Goal: Contribute content

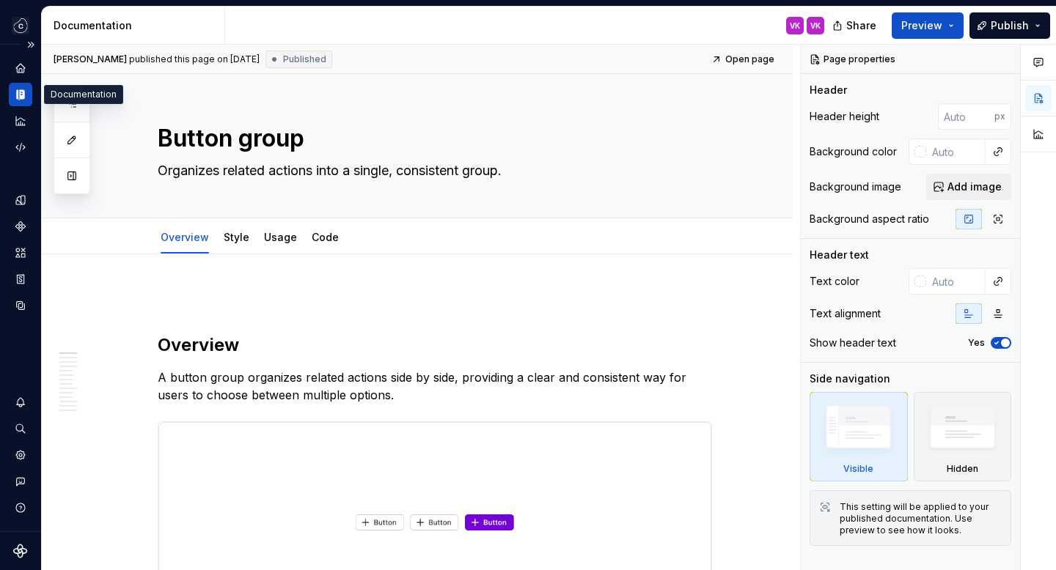
click at [24, 92] on icon "Documentation" at bounding box center [21, 95] width 5 height 10
click at [32, 40] on button "Expand sidebar" at bounding box center [31, 44] width 21 height 21
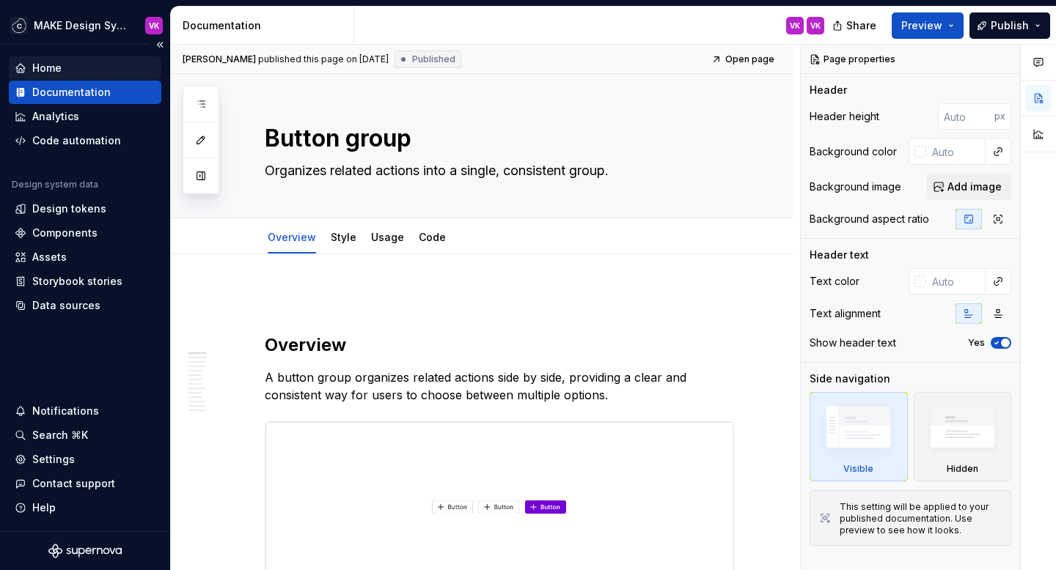
click at [54, 74] on div "Home" at bounding box center [46, 68] width 29 height 15
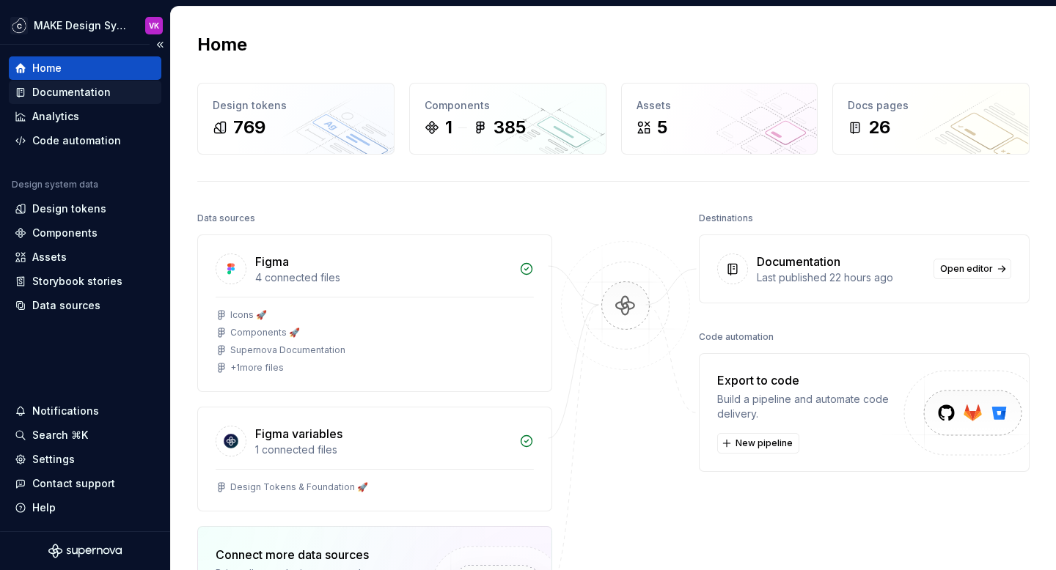
click at [65, 89] on div "Documentation" at bounding box center [71, 92] width 78 height 15
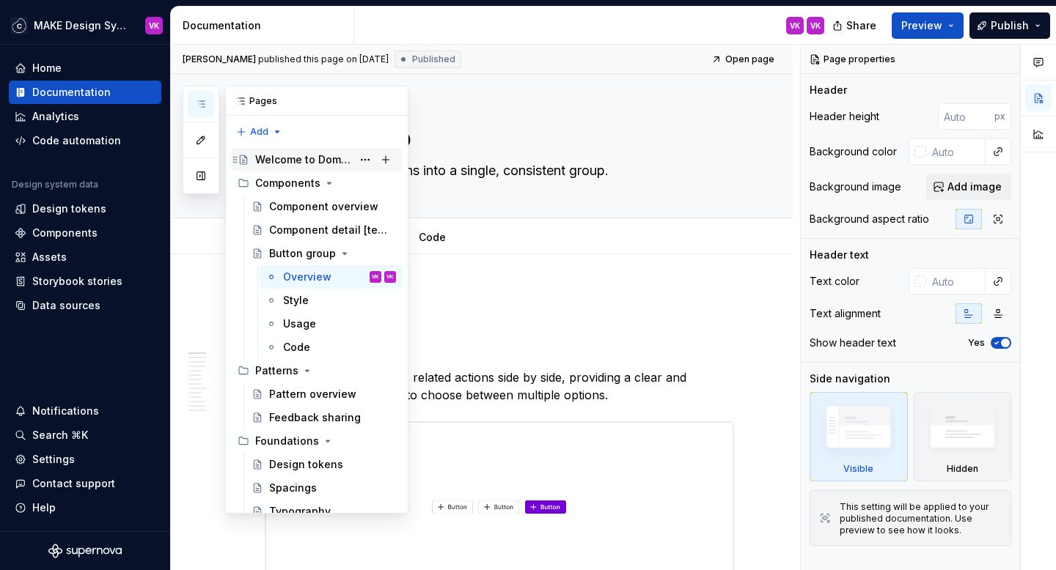
click at [293, 158] on div "Welcome to Domino" at bounding box center [303, 160] width 97 height 15
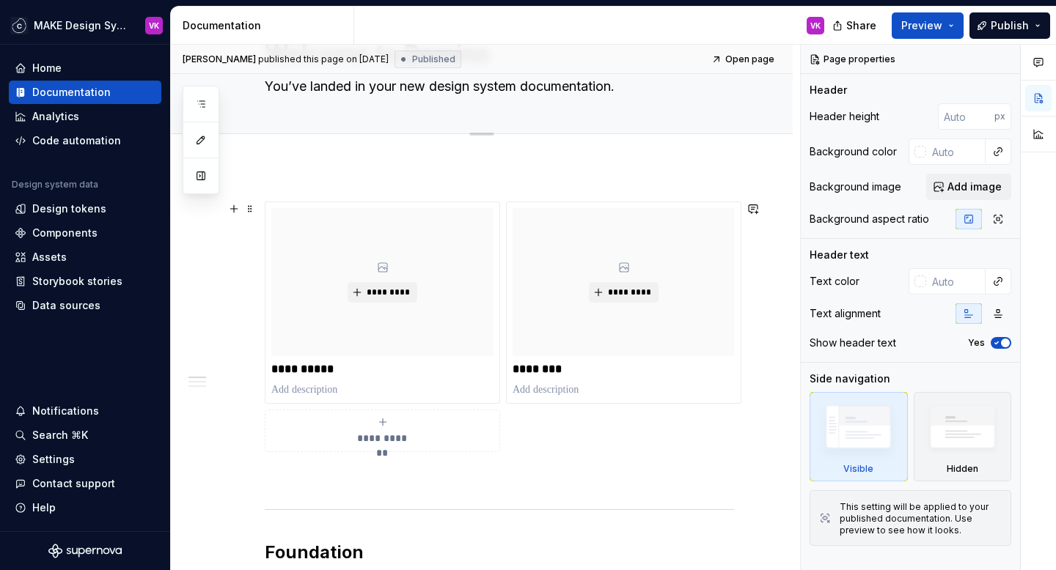
scroll to position [85, 0]
click at [410, 256] on div "*********" at bounding box center [382, 282] width 222 height 148
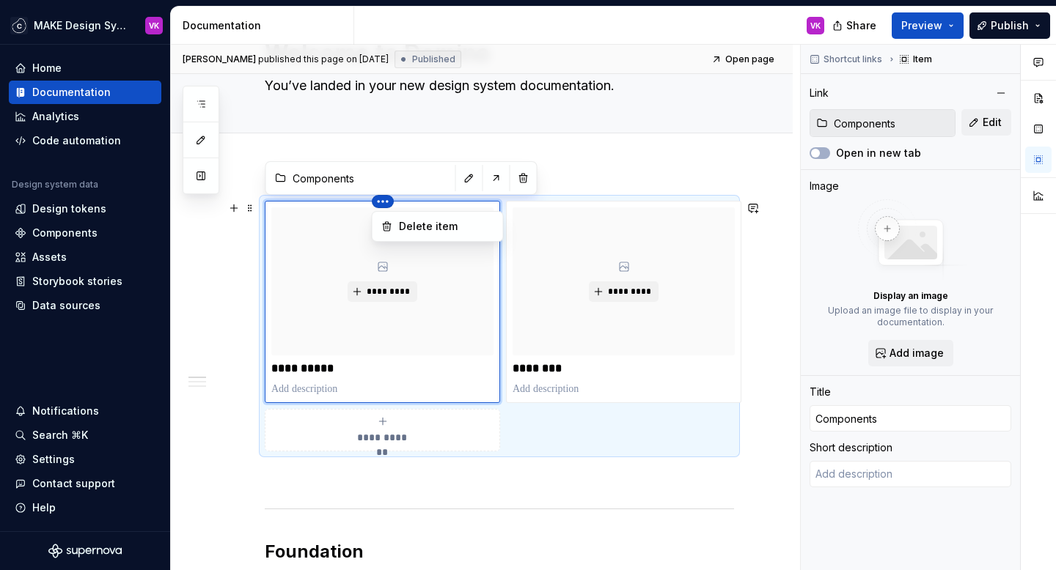
click at [383, 203] on html "MAKE Design System VK Home Documentation Analytics Code automation Design syste…" at bounding box center [528, 285] width 1056 height 570
click at [372, 175] on html "MAKE Design System VK Home Documentation Analytics Code automation Design syste…" at bounding box center [528, 285] width 1056 height 570
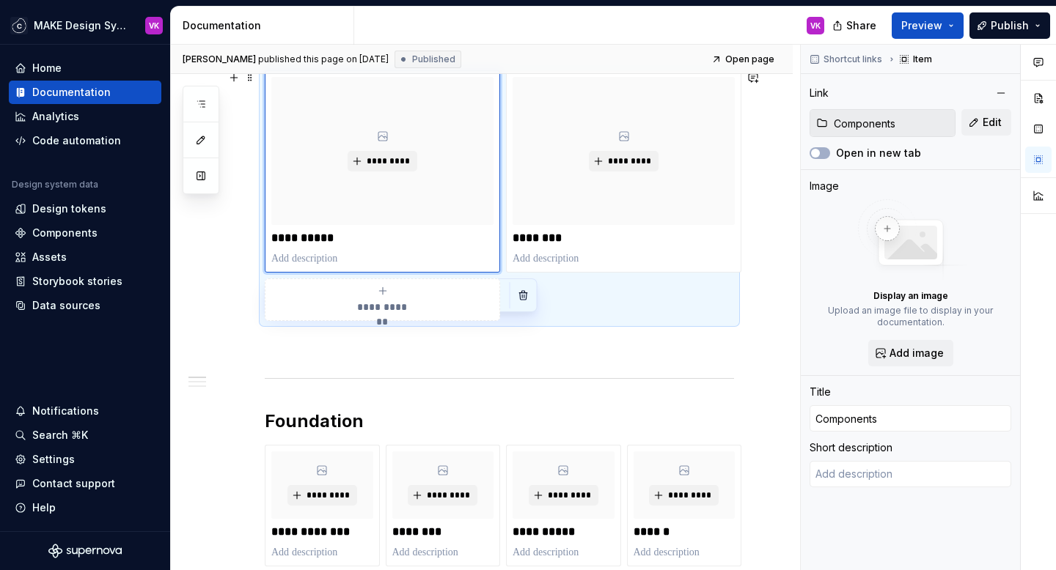
scroll to position [216, 0]
click at [384, 155] on span "*********" at bounding box center [388, 161] width 45 height 12
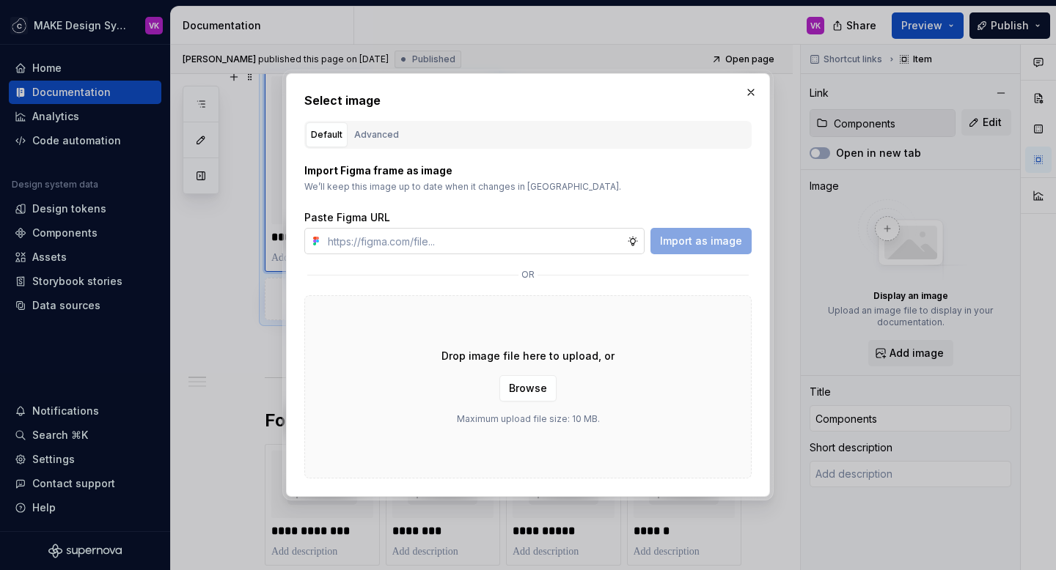
type textarea "*"
type input "[URL][DOMAIN_NAME]"
click at [683, 241] on span "Import as image" at bounding box center [701, 241] width 82 height 15
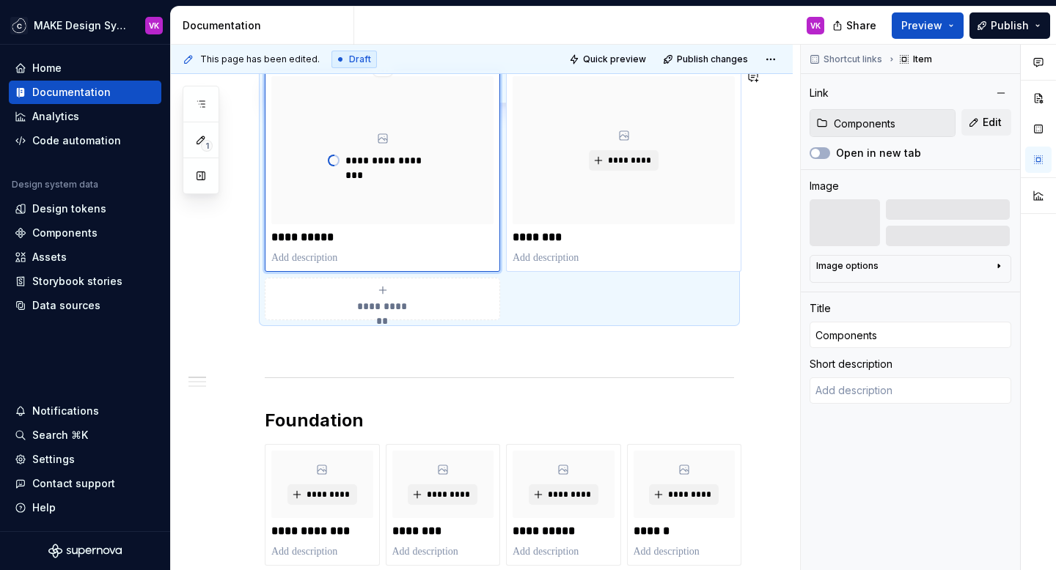
scroll to position [162, 0]
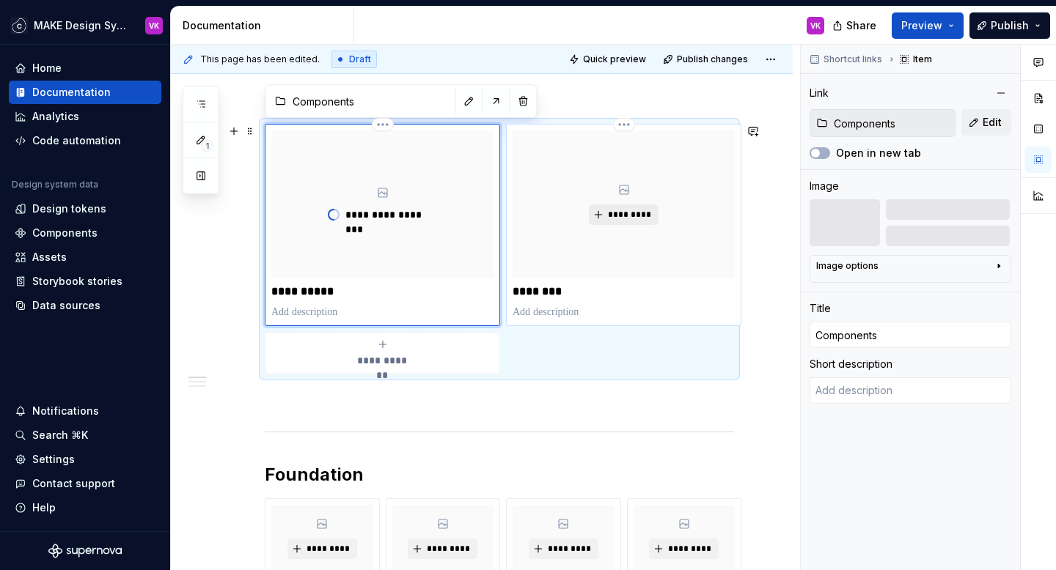
type textarea "*"
type input "Patterns"
click at [622, 217] on span "*********" at bounding box center [629, 215] width 45 height 12
type textarea "*"
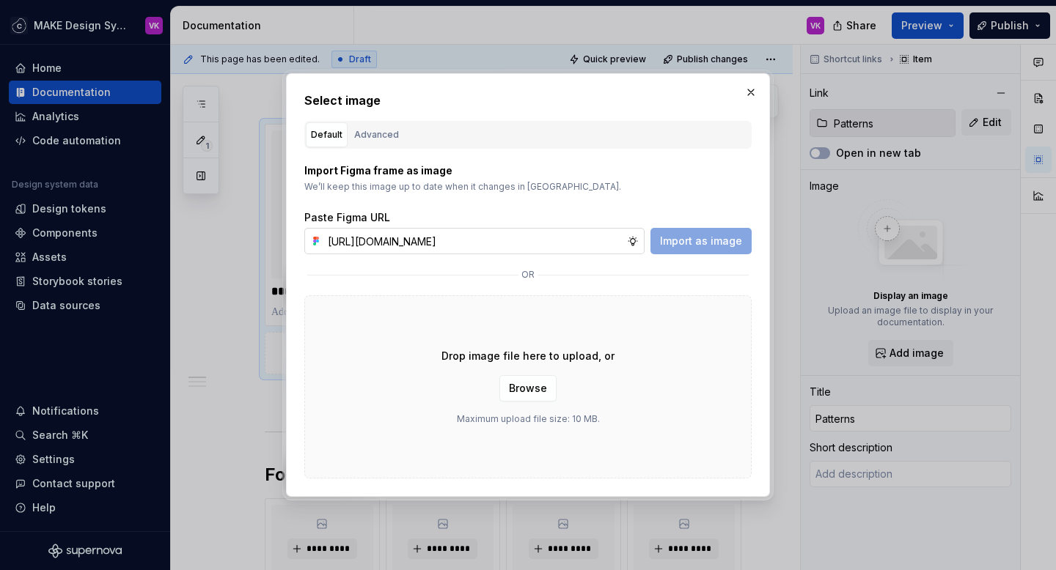
scroll to position [0, 348]
type input "[URL][DOMAIN_NAME]"
click at [692, 246] on span "Import as image" at bounding box center [701, 241] width 82 height 15
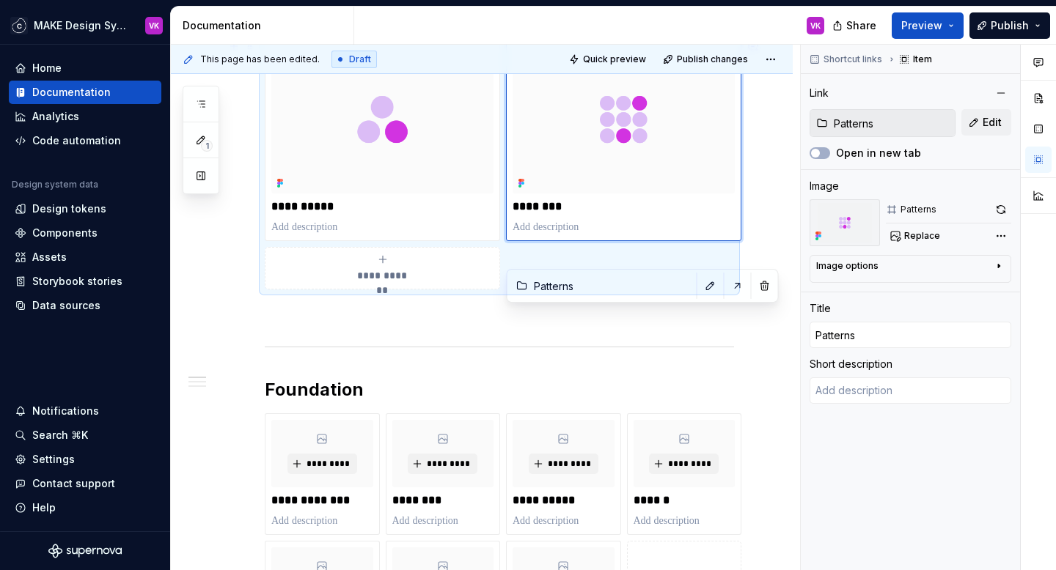
scroll to position [222, 0]
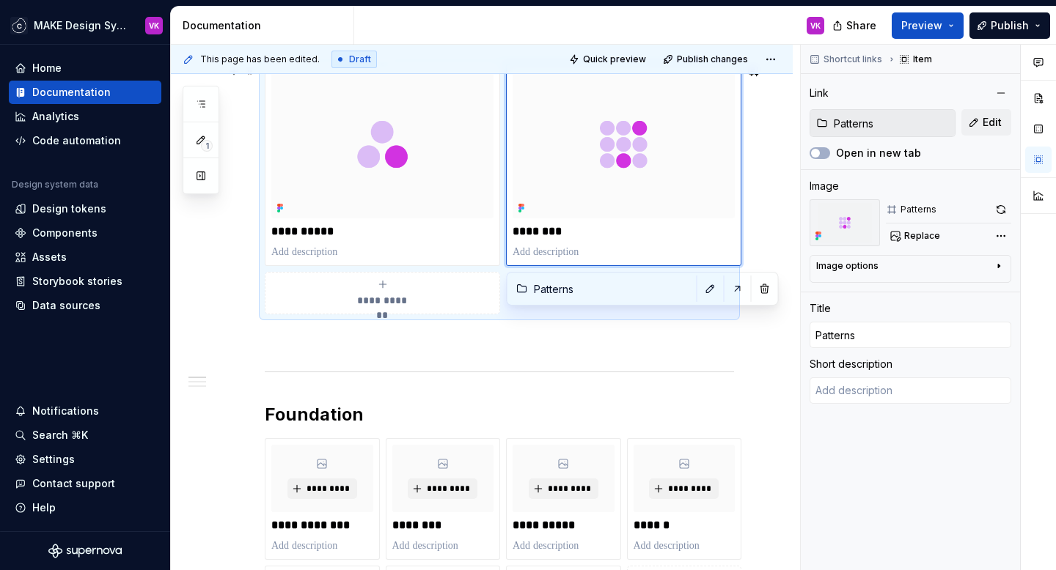
click at [675, 292] on div "**********" at bounding box center [499, 189] width 469 height 251
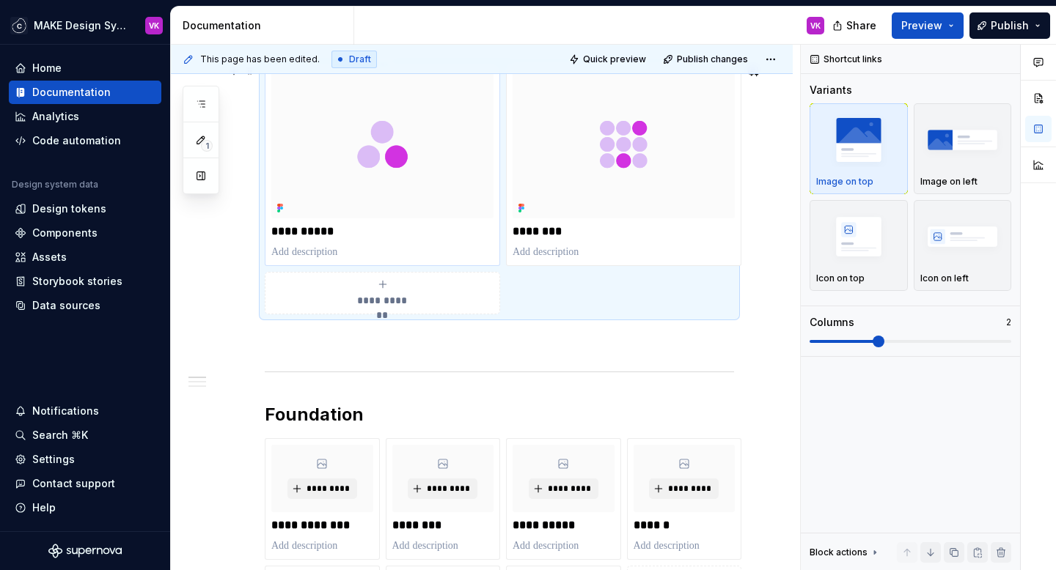
click at [431, 187] on img at bounding box center [382, 144] width 222 height 148
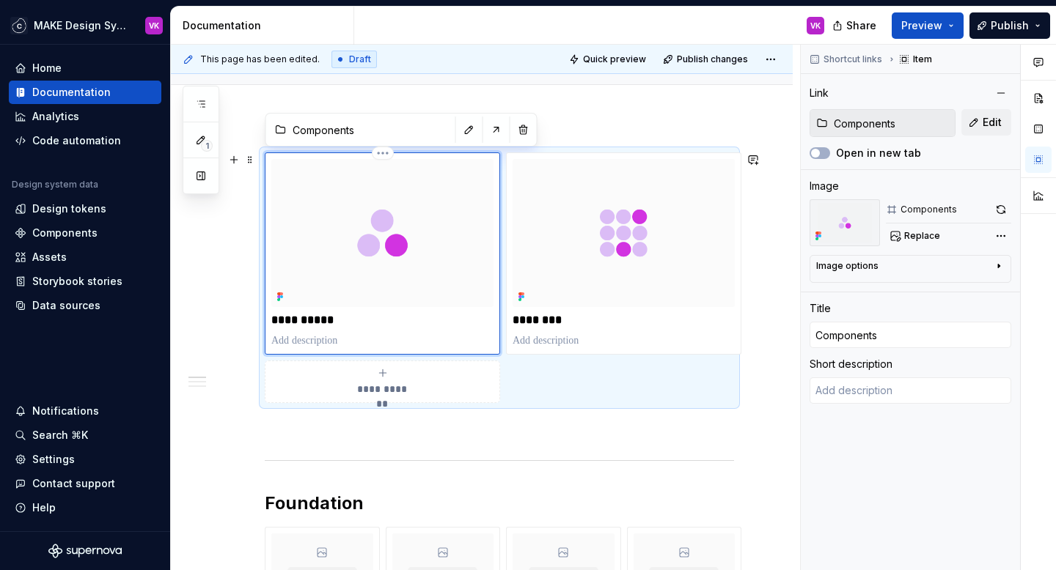
scroll to position [121, 0]
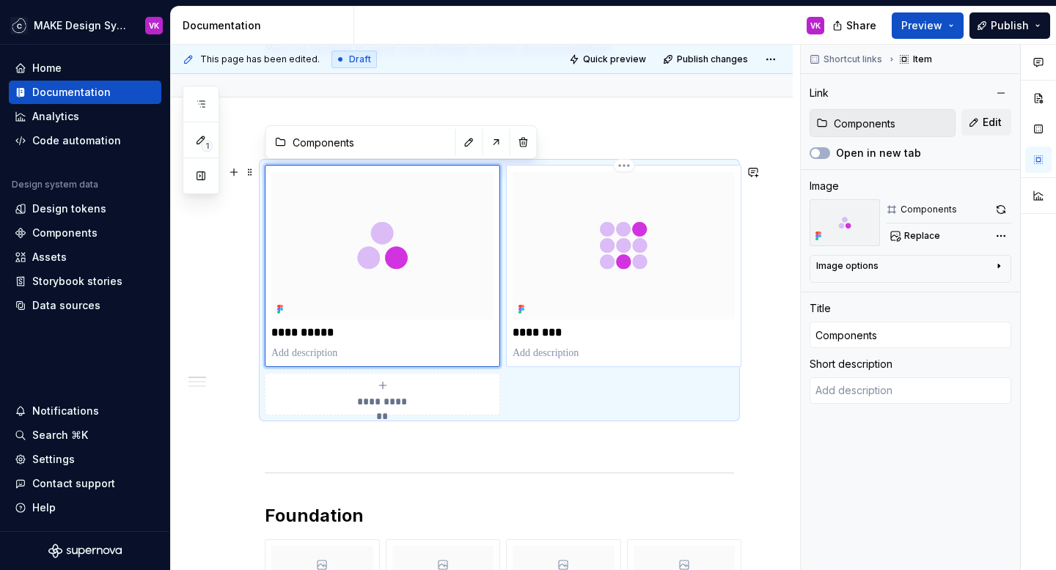
type textarea "*"
type input "Patterns"
click at [726, 225] on img at bounding box center [624, 246] width 222 height 148
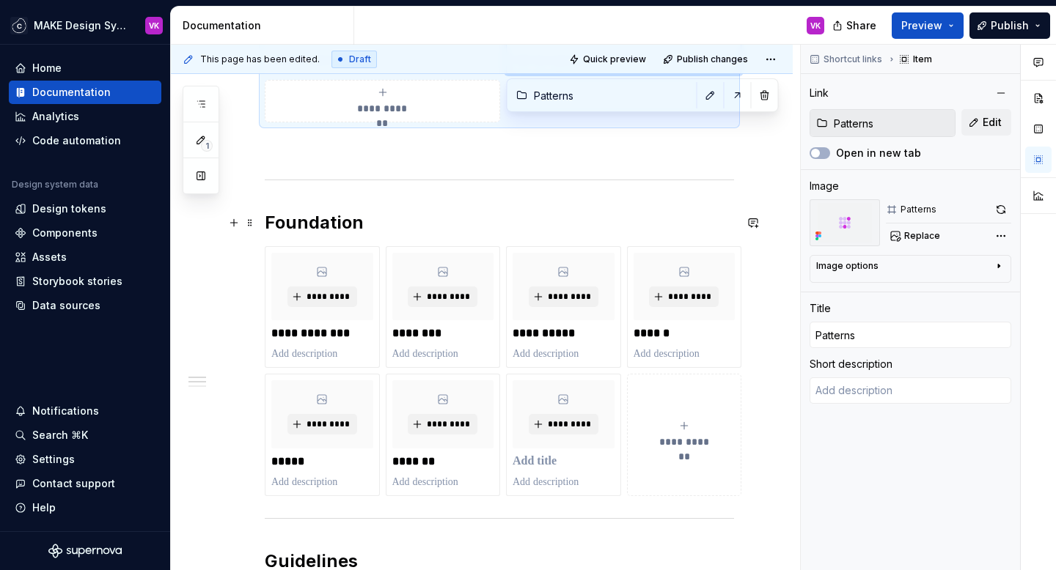
scroll to position [417, 0]
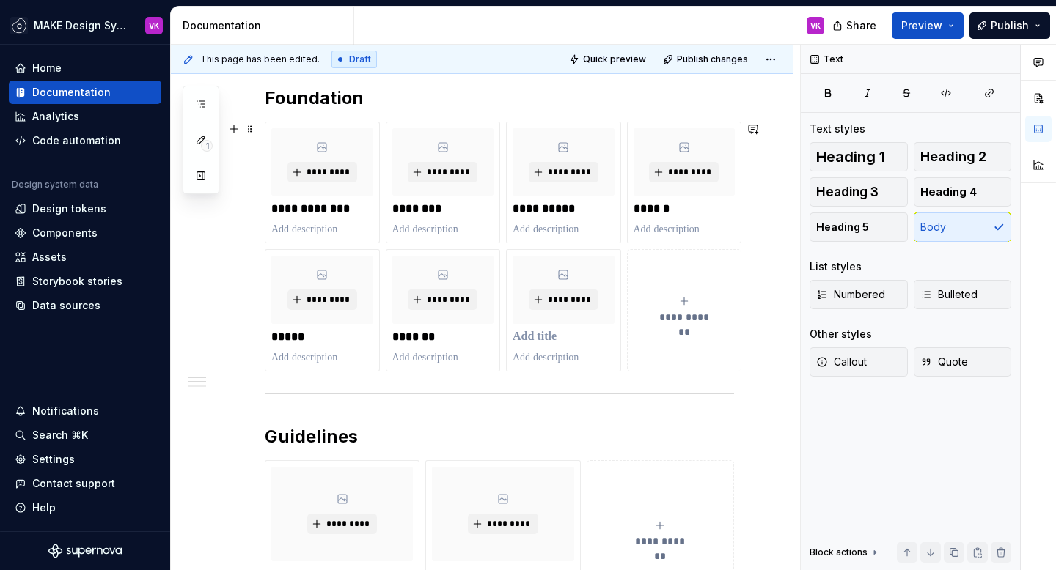
scroll to position [540, 0]
type textarea "*"
